Goal: Complete application form

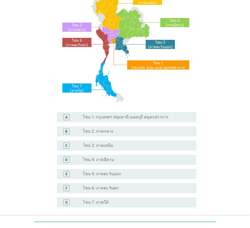
click at [164, 117] on div "radio_button_unchecked โซน 1: กรุงเทพฯ ปทุมธานี นนทบุรี สมุทรปราการ" at bounding box center [135, 117] width 105 height 5
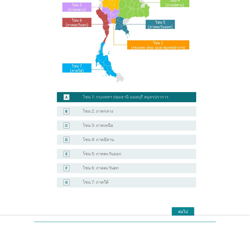
scroll to position [96, 0]
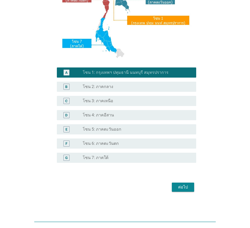
click at [187, 189] on div "ต่อไป" at bounding box center [183, 187] width 14 height 6
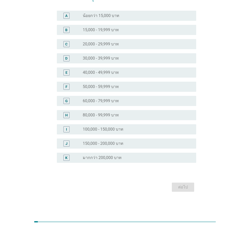
scroll to position [0, 0]
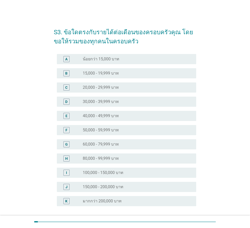
click at [130, 145] on div "radio_button_unchecked 60,000 - 79,999 บาท" at bounding box center [135, 144] width 105 height 5
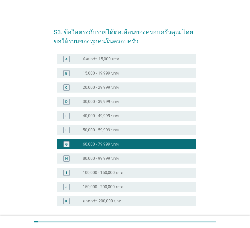
scroll to position [43, 0]
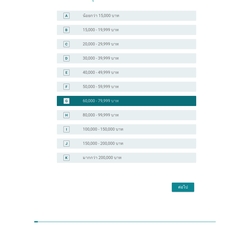
click at [186, 188] on div "ต่อไป" at bounding box center [183, 187] width 14 height 6
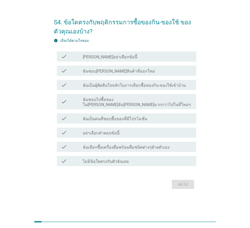
scroll to position [0, 0]
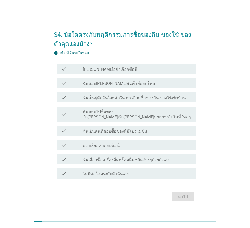
click at [152, 99] on label "ฉันเป็นผุ้ตัดสินใจหลักในการเลือกซื้อของกิน-ของใช้เข้าบ้าน" at bounding box center [134, 98] width 103 height 5
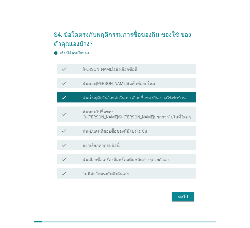
click at [170, 116] on label "ฉันชอบไปซื้อของใน[PERSON_NAME]ฉัน[PERSON_NAME]มากกว่าไปในที่ใหม่ๆ" at bounding box center [137, 115] width 109 height 10
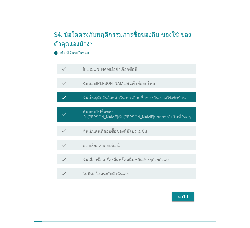
click at [175, 129] on div "check_box_outline_blank ฉันเป็นคนที่ชอบซื้อของที่มีโปรโมชั่น" at bounding box center [137, 131] width 109 height 6
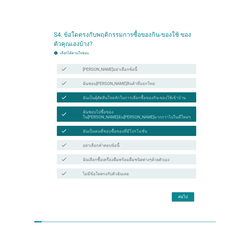
click at [185, 194] on div "ต่อไป" at bounding box center [183, 197] width 14 height 6
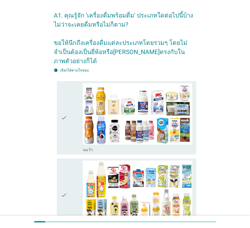
scroll to position [25, 0]
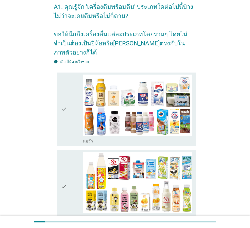
click at [68, 110] on div "check" at bounding box center [72, 109] width 22 height 69
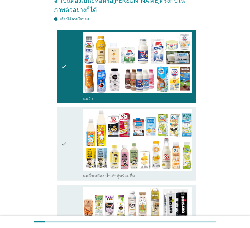
scroll to position [76, 0]
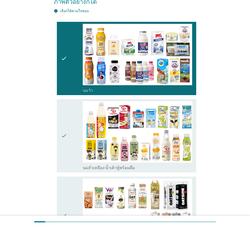
click at [69, 138] on div "check" at bounding box center [72, 135] width 22 height 69
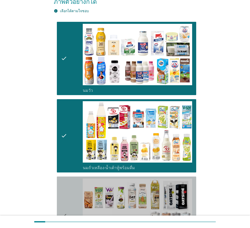
click at [64, 179] on icon "check" at bounding box center [64, 216] width 6 height 74
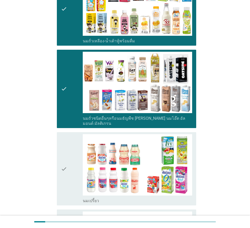
click at [69, 163] on div "check" at bounding box center [72, 168] width 22 height 69
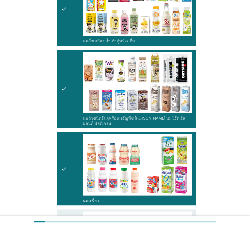
scroll to position [330, 0]
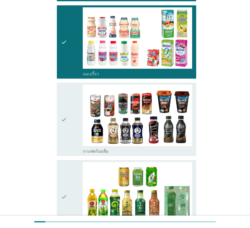
click at [71, 114] on div "check" at bounding box center [72, 119] width 22 height 69
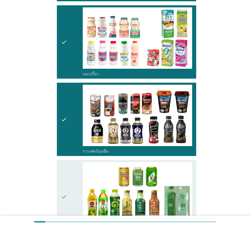
click at [65, 175] on icon "check" at bounding box center [64, 196] width 6 height 69
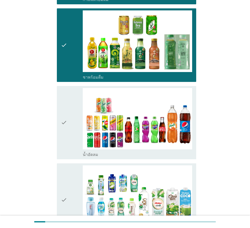
scroll to position [483, 0]
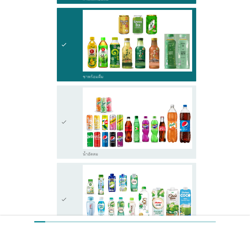
click at [68, 132] on div "check" at bounding box center [72, 122] width 22 height 69
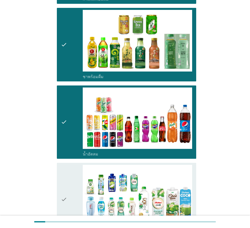
click at [65, 175] on icon "check" at bounding box center [64, 199] width 6 height 69
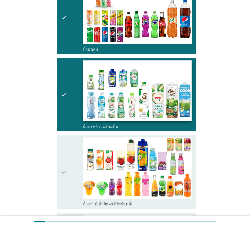
scroll to position [610, 0]
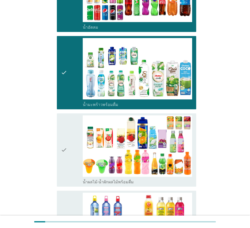
click at [74, 144] on div "check" at bounding box center [72, 150] width 22 height 69
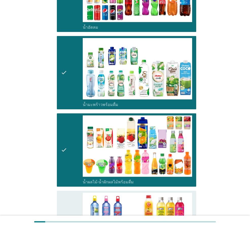
click at [68, 193] on div "check" at bounding box center [72, 227] width 22 height 69
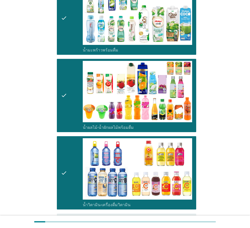
scroll to position [762, 0]
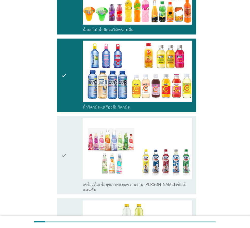
click at [69, 158] on div "check" at bounding box center [72, 155] width 22 height 74
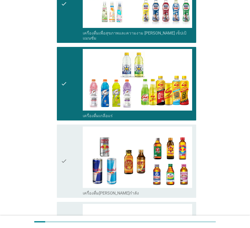
scroll to position [915, 0]
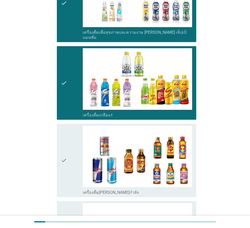
click at [71, 143] on div "check" at bounding box center [72, 160] width 22 height 69
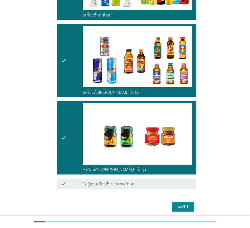
scroll to position [1015, 0]
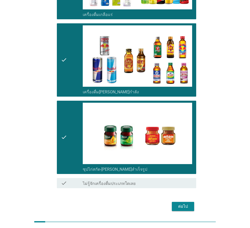
click at [181, 204] on div "ต่อไป" at bounding box center [183, 207] width 14 height 6
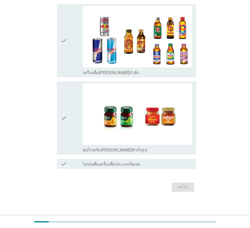
scroll to position [0, 0]
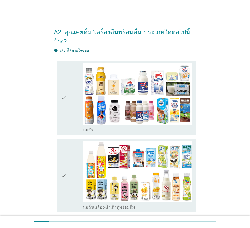
click at [62, 86] on icon "check" at bounding box center [64, 98] width 6 height 69
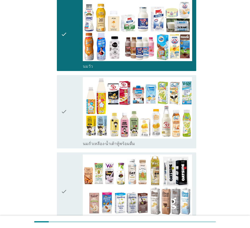
scroll to position [76, 0]
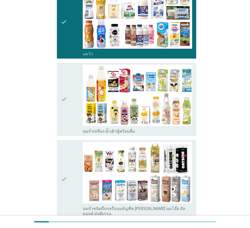
click at [62, 99] on icon "check" at bounding box center [64, 99] width 6 height 69
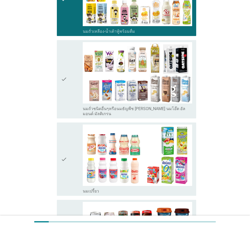
scroll to position [203, 0]
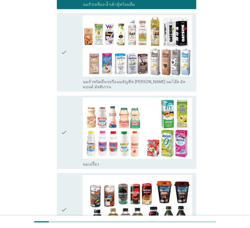
click at [64, 133] on icon "check" at bounding box center [64, 132] width 6 height 69
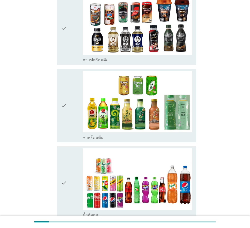
scroll to position [406, 0]
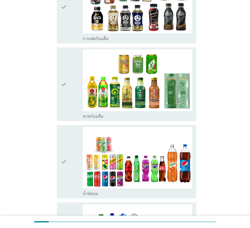
click at [62, 76] on icon "check" at bounding box center [64, 84] width 6 height 69
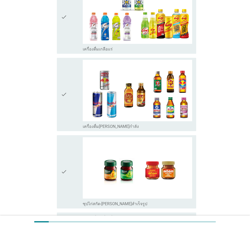
scroll to position [979, 0]
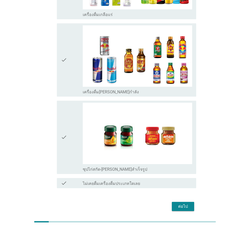
click at [182, 204] on div "ต่อไป" at bounding box center [183, 207] width 14 height 6
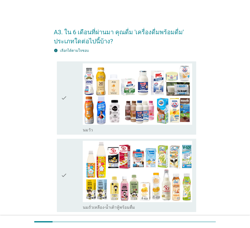
click at [68, 103] on div "check" at bounding box center [72, 98] width 22 height 69
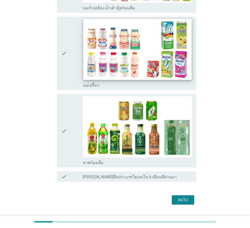
scroll to position [213, 0]
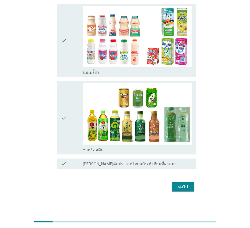
click at [178, 188] on div "ต่อไป" at bounding box center [183, 187] width 14 height 6
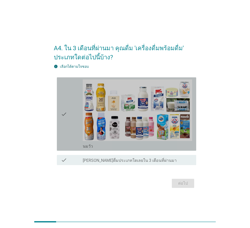
click at [75, 107] on div "check" at bounding box center [72, 114] width 22 height 69
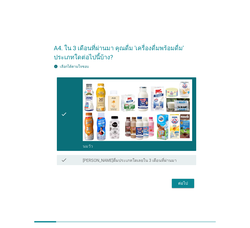
click at [190, 183] on div "ต่อไป" at bounding box center [183, 184] width 14 height 6
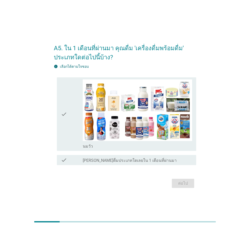
click at [76, 161] on div "check" at bounding box center [72, 160] width 22 height 6
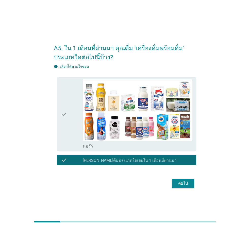
click at [178, 182] on div "ต่อไป" at bounding box center [183, 184] width 14 height 6
